Goal: Task Accomplishment & Management: Manage account settings

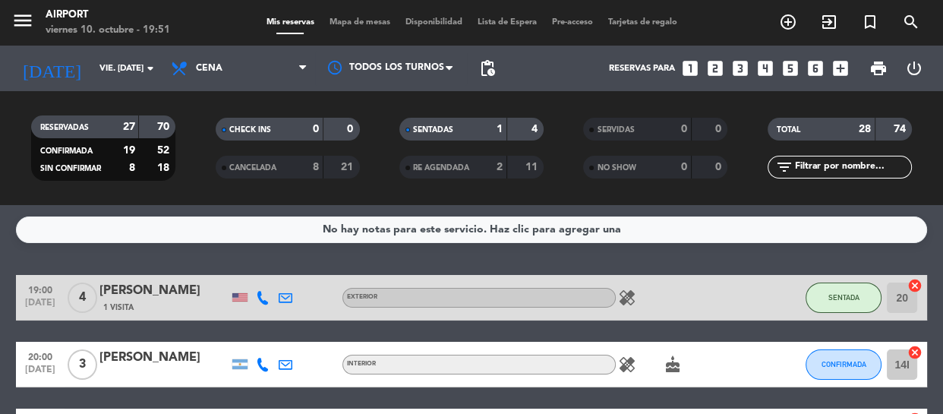
click at [2, 246] on div "No hay notas para este servicio. Haz clic para agregar una 19:00 [DATE] 4 [PERS…" at bounding box center [471, 309] width 943 height 209
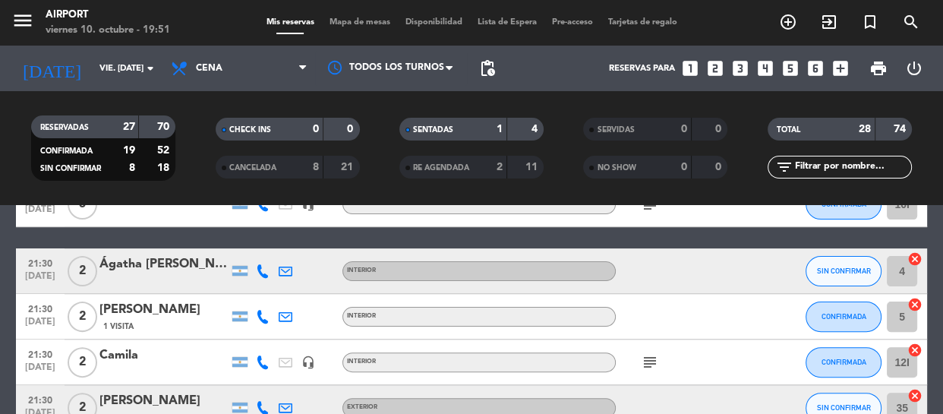
scroll to position [524, 0]
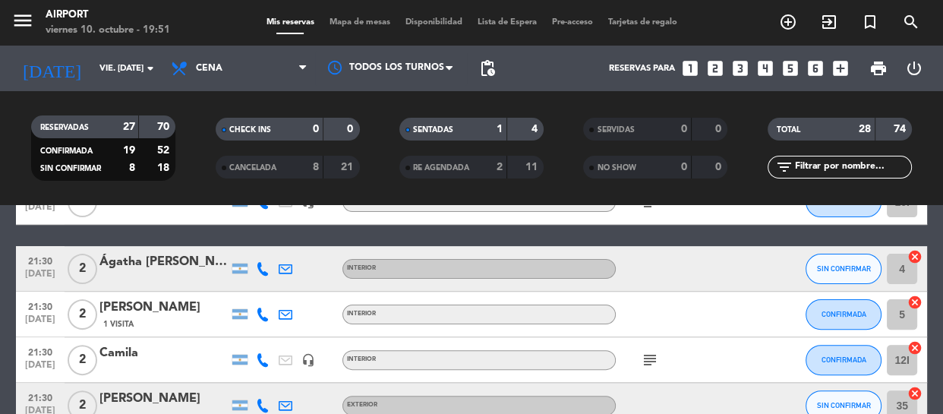
click at [258, 265] on icon at bounding box center [263, 269] width 14 height 14
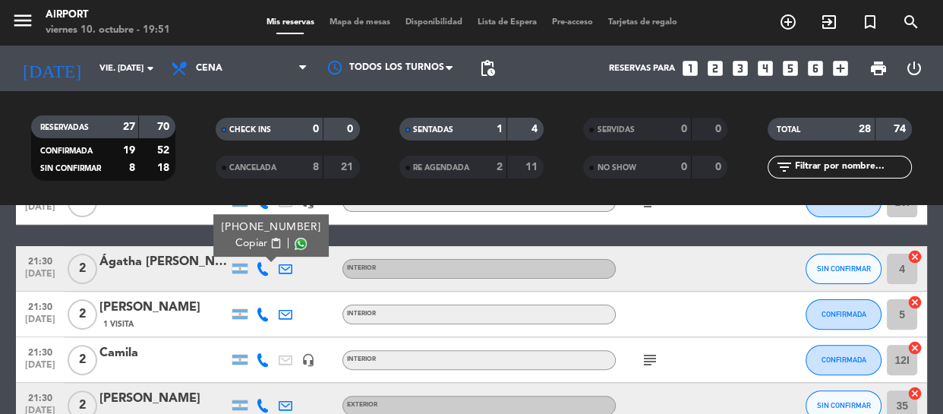
click at [265, 403] on icon at bounding box center [263, 406] width 14 height 14
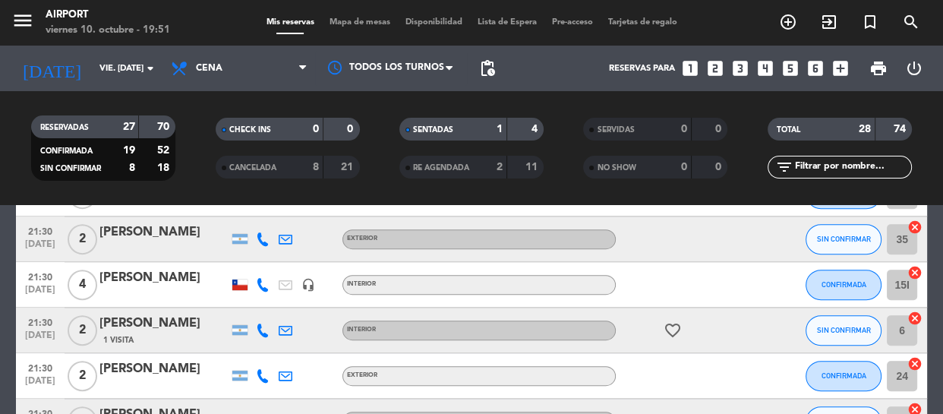
scroll to position [718, 0]
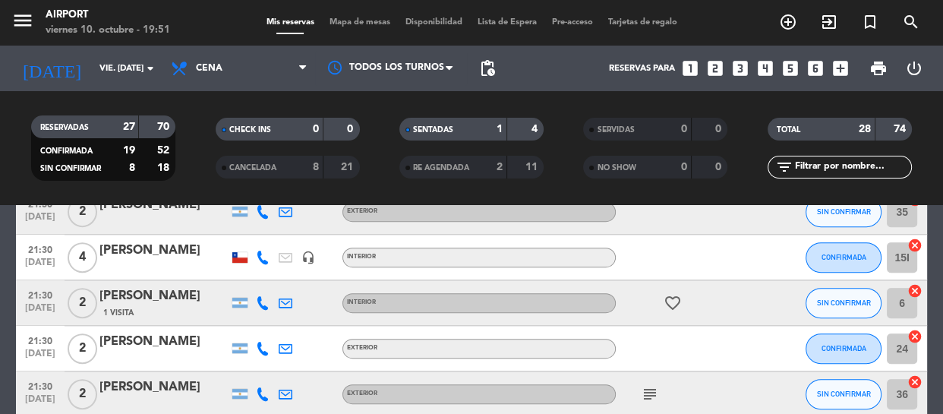
click at [259, 301] on icon at bounding box center [263, 303] width 14 height 14
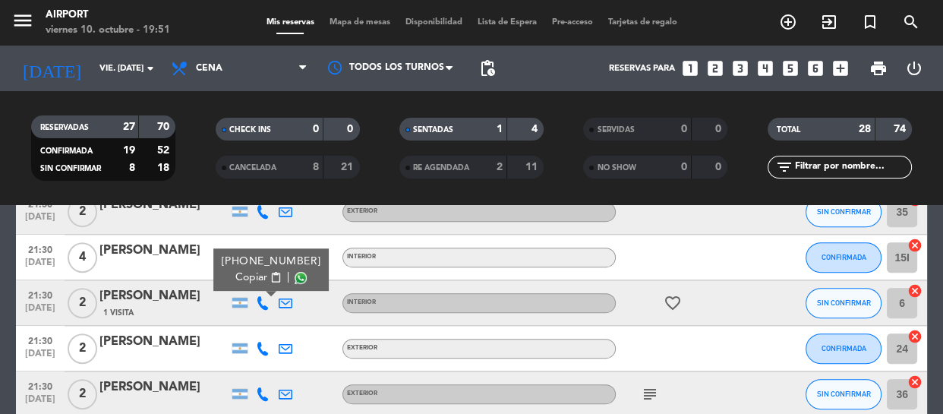
click at [260, 397] on icon at bounding box center [263, 394] width 14 height 14
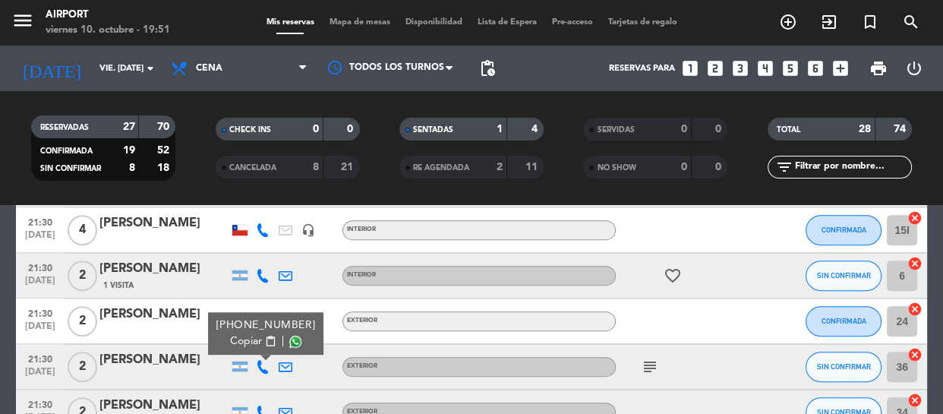
scroll to position [773, 0]
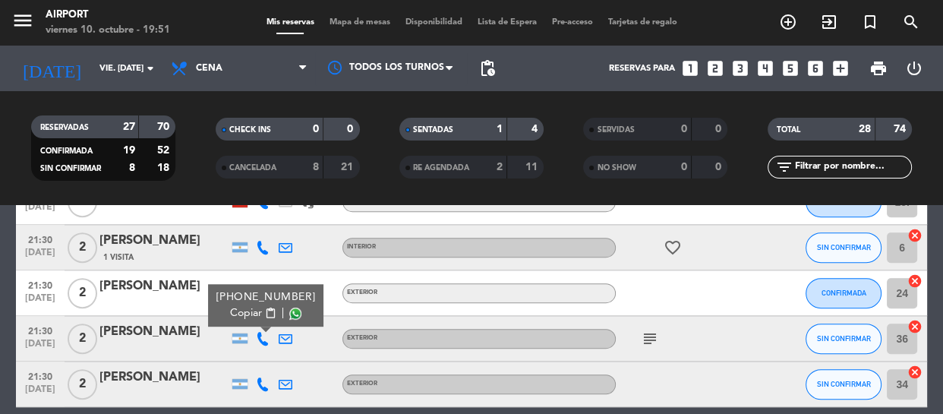
click at [257, 385] on icon at bounding box center [263, 384] width 14 height 14
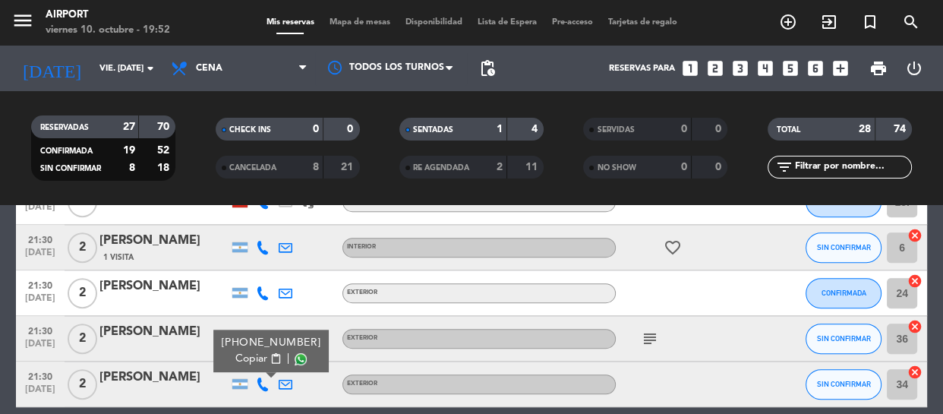
click at [140, 350] on div at bounding box center [163, 349] width 129 height 12
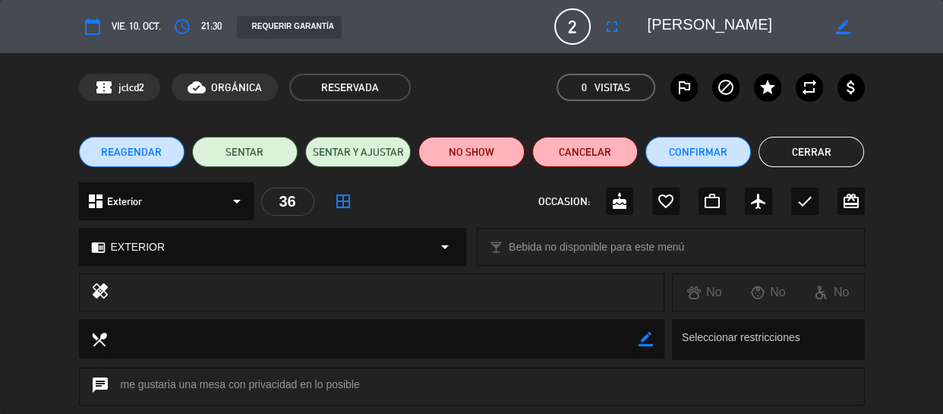
type input "[EMAIL_ADDRESS][DOMAIN_NAME]"
